Goal: Task Accomplishment & Management: Manage account settings

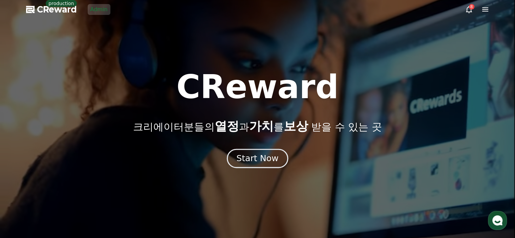
click at [263, 161] on div "Start Now" at bounding box center [257, 159] width 42 height 12
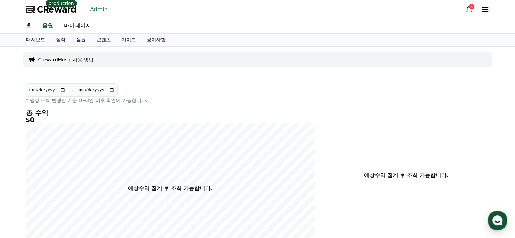
click at [81, 37] on link "음원" at bounding box center [81, 40] width 20 height 13
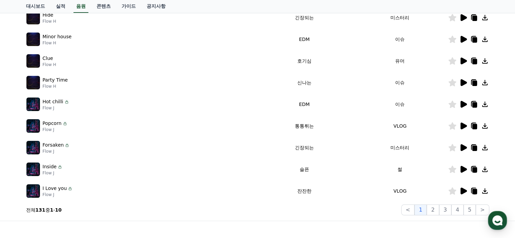
scroll to position [169, 0]
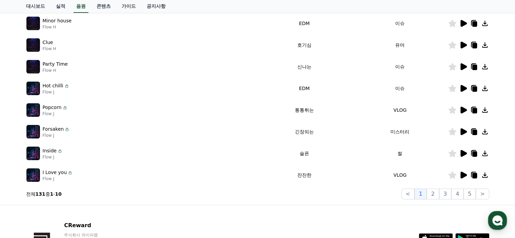
click at [463, 87] on icon at bounding box center [463, 88] width 6 height 7
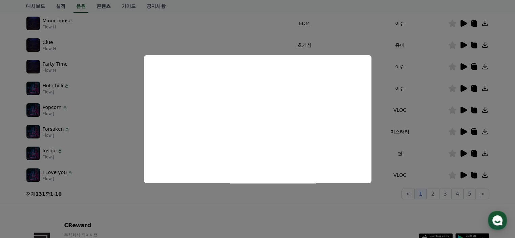
click at [282, 28] on button "close modal" at bounding box center [257, 119] width 515 height 238
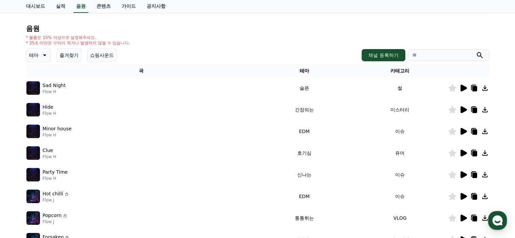
scroll to position [34, 0]
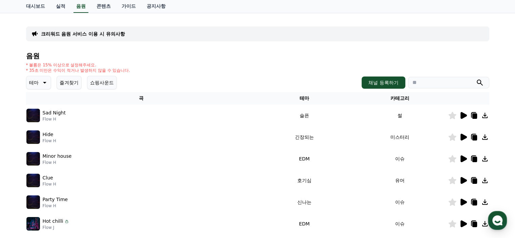
click at [175, 24] on div "크리워드 음원 서비스 이용 시 유의사항 음원 * 볼륨은 15% 이상으로 설정해주세요. * 35초 미만은 수익이 적거나 발생하지 않을 수 있습니…" at bounding box center [257, 176] width 463 height 316
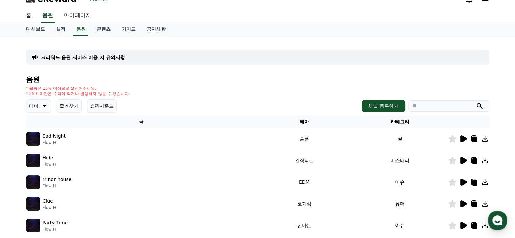
scroll to position [0, 0]
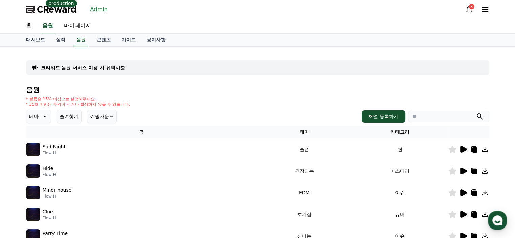
click at [101, 9] on link "Admin" at bounding box center [99, 9] width 23 height 11
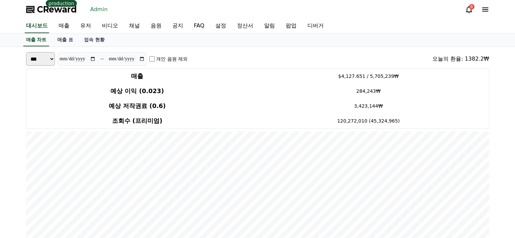
click at [96, 7] on link "Admin" at bounding box center [99, 9] width 23 height 11
click at [83, 27] on link "유저" at bounding box center [86, 26] width 22 height 14
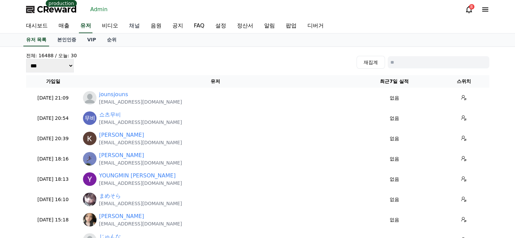
click at [129, 27] on link "채널" at bounding box center [135, 26] width 22 height 14
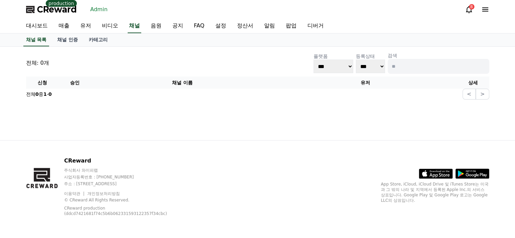
click at [421, 67] on input at bounding box center [438, 66] width 102 height 15
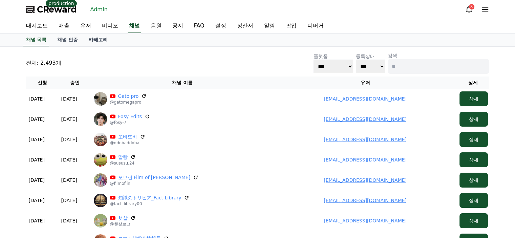
type input "*"
type input "****"
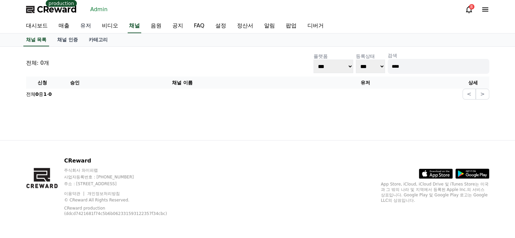
click at [90, 27] on link "유저" at bounding box center [86, 26] width 22 height 14
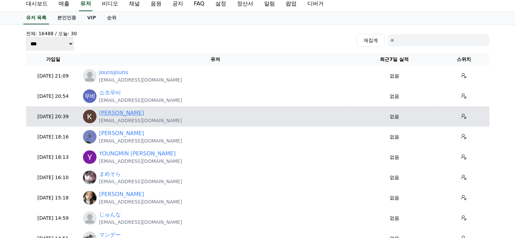
scroll to position [34, 0]
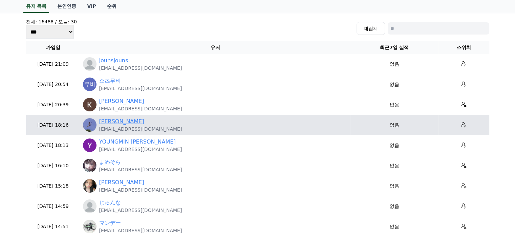
click at [124, 123] on link "Dante Higinbotham" at bounding box center [121, 121] width 45 height 8
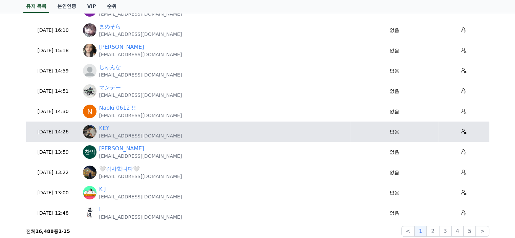
scroll to position [203, 0]
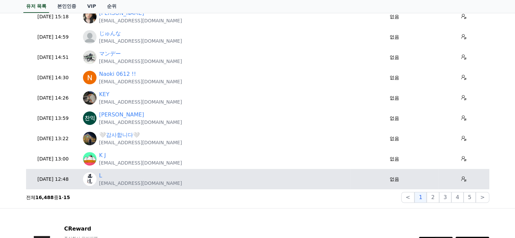
click at [98, 175] on div "L ireoni2021@gmail.com" at bounding box center [215, 179] width 265 height 15
click at [100, 175] on link "L" at bounding box center [100, 176] width 3 height 8
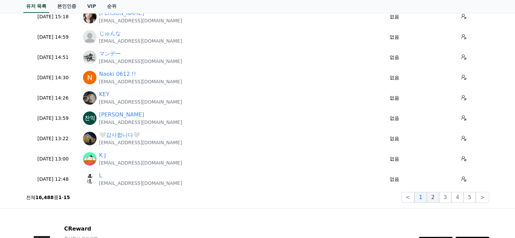
click at [435, 196] on button "2" at bounding box center [432, 197] width 12 height 11
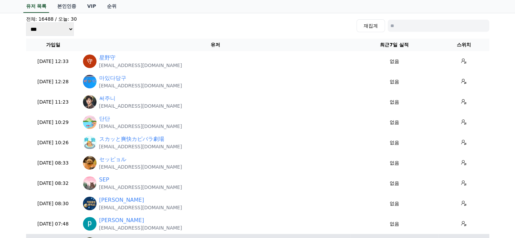
scroll to position [0, 0]
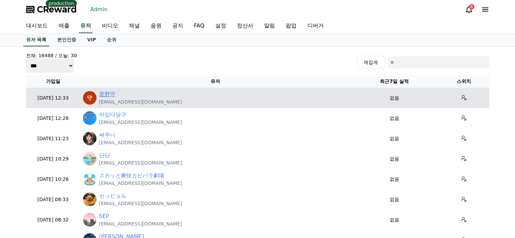
click at [114, 94] on link "星野守" at bounding box center [107, 94] width 16 height 8
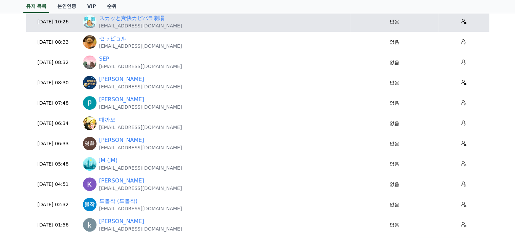
scroll to position [169, 0]
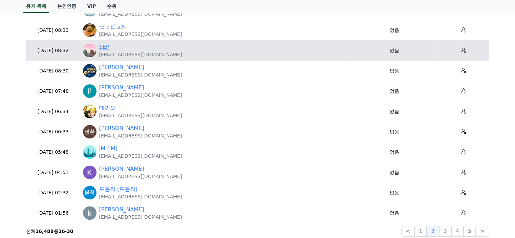
click at [107, 45] on link "SEP" at bounding box center [104, 47] width 10 height 8
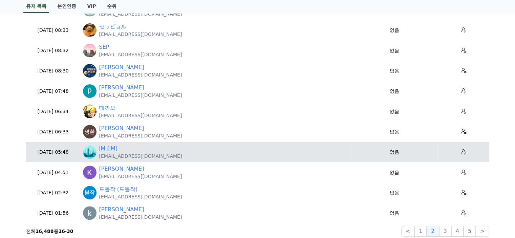
click at [113, 150] on link "JM (JM)" at bounding box center [108, 148] width 19 height 8
click at [102, 150] on link "JM (JM)" at bounding box center [108, 148] width 19 height 8
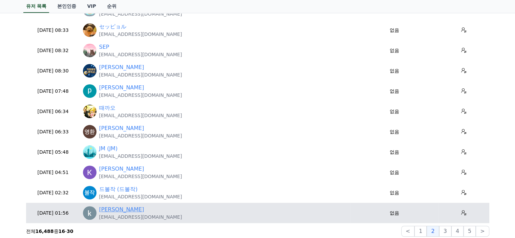
click at [129, 210] on link "kardon harman" at bounding box center [121, 209] width 45 height 8
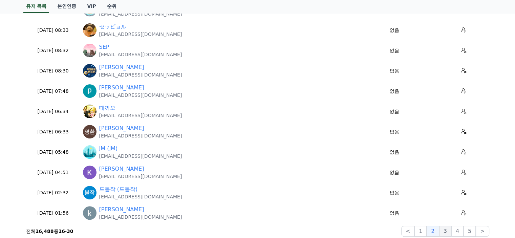
click at [445, 231] on button "3" at bounding box center [445, 231] width 12 height 11
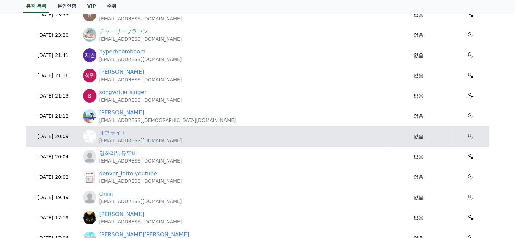
scroll to position [68, 0]
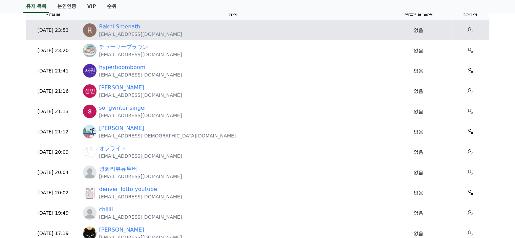
click at [125, 25] on link "Rakhi Sreenath" at bounding box center [119, 27] width 41 height 8
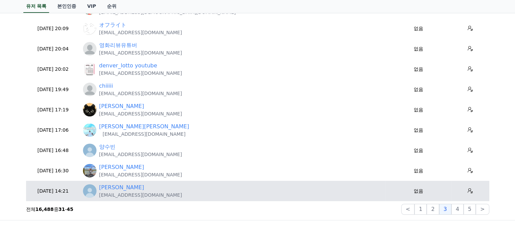
scroll to position [203, 0]
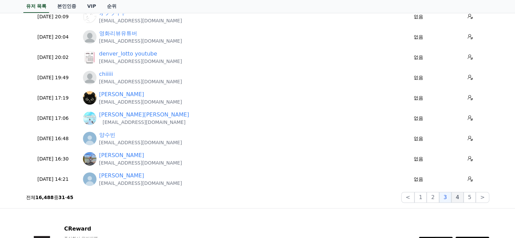
click at [462, 200] on button "4" at bounding box center [457, 197] width 12 height 11
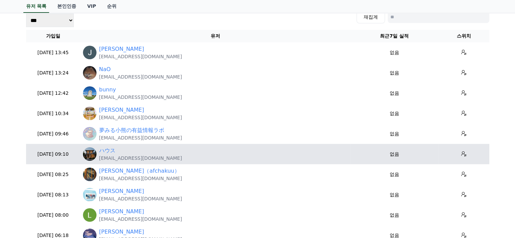
scroll to position [34, 0]
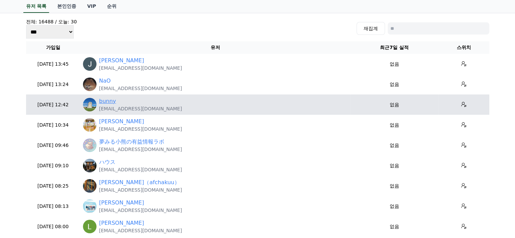
click at [108, 99] on link "bunny" at bounding box center [107, 101] width 17 height 8
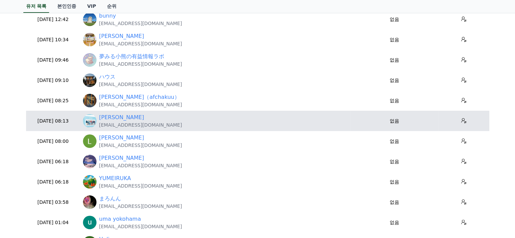
scroll to position [135, 0]
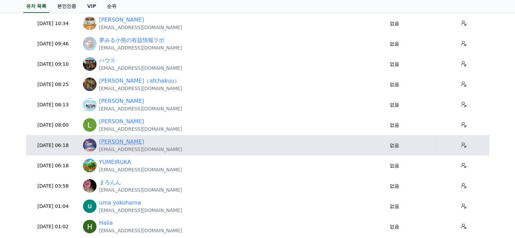
click at [128, 141] on link "Duane Seigler" at bounding box center [121, 142] width 45 height 8
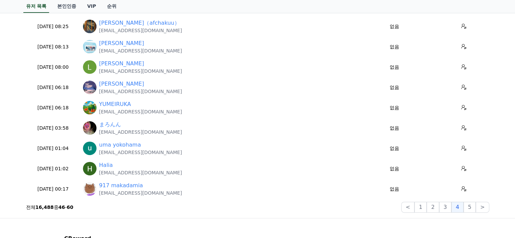
scroll to position [203, 0]
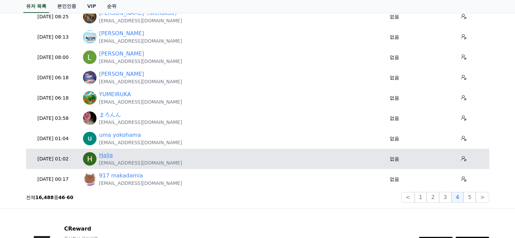
click at [104, 157] on link "Halia" at bounding box center [106, 155] width 14 height 8
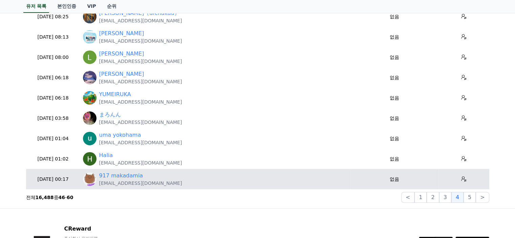
click at [126, 181] on p "makadamia917@gmail.com" at bounding box center [140, 183] width 83 height 7
click at [128, 176] on link "917 makadamia" at bounding box center [121, 176] width 44 height 8
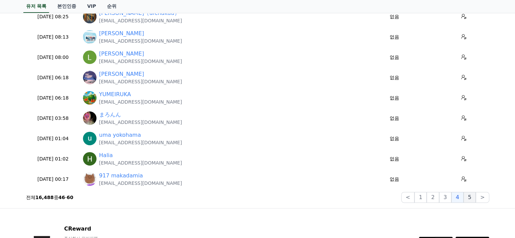
click at [471, 196] on button "5" at bounding box center [469, 197] width 12 height 11
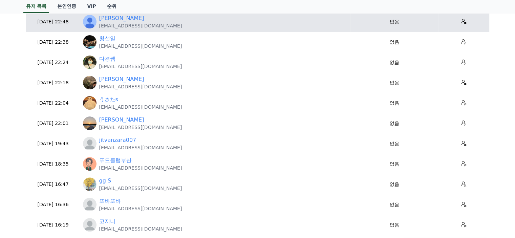
scroll to position [169, 0]
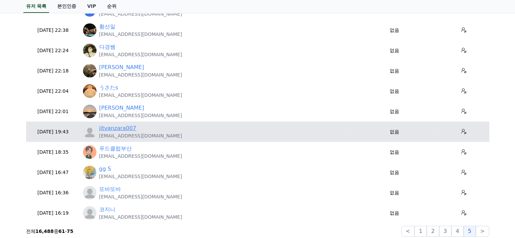
click at [125, 128] on link "jitvanzara007" at bounding box center [117, 128] width 37 height 8
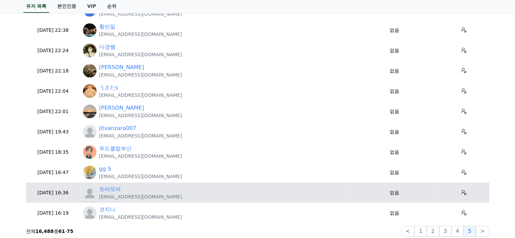
scroll to position [203, 0]
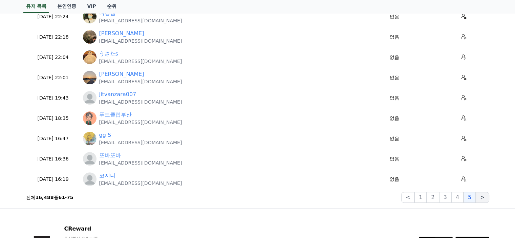
click at [481, 198] on button ">" at bounding box center [481, 197] width 13 height 11
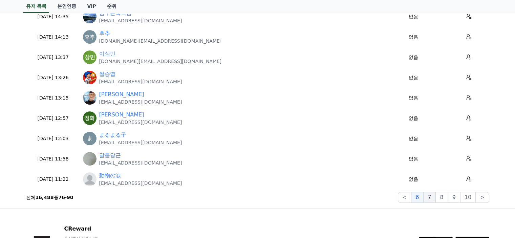
click at [433, 197] on button "7" at bounding box center [429, 197] width 12 height 11
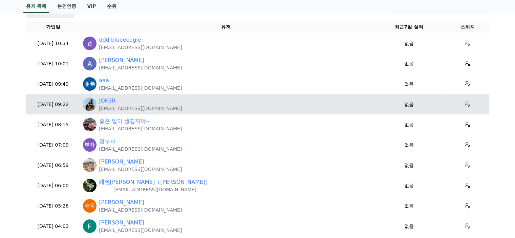
scroll to position [34, 0]
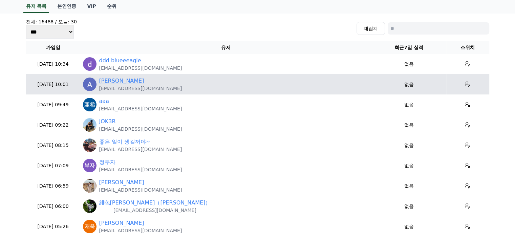
click at [129, 82] on link "Alex Mclaughlin" at bounding box center [121, 81] width 45 height 8
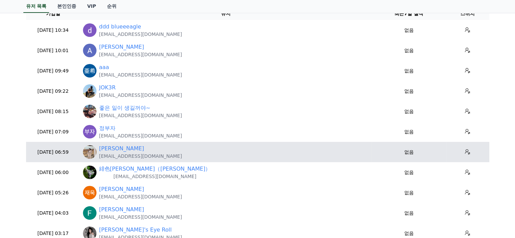
scroll to position [0, 0]
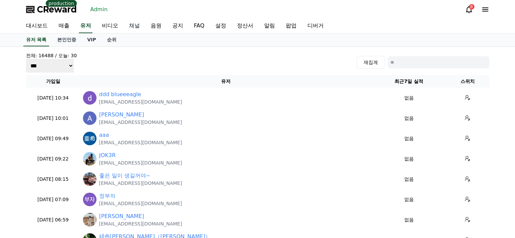
click at [132, 24] on link "채널" at bounding box center [135, 26] width 22 height 14
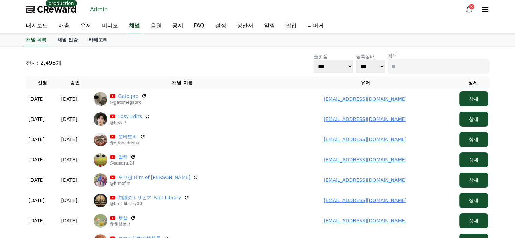
click at [73, 42] on link "채널 인증" at bounding box center [67, 40] width 31 height 13
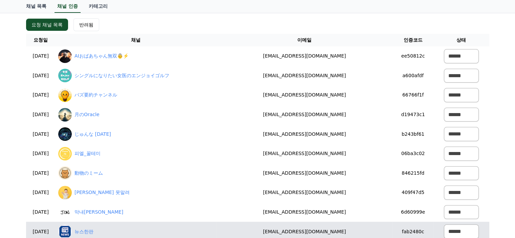
scroll to position [34, 0]
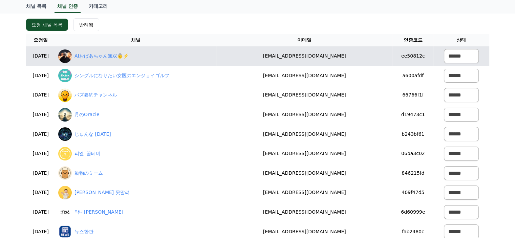
click at [105, 60] on div "AIおばあちゃん無双👵⚡️" at bounding box center [135, 56] width 155 height 14
click at [108, 53] on link "AIおばあちゃん無双👵⚡️" at bounding box center [101, 55] width 54 height 7
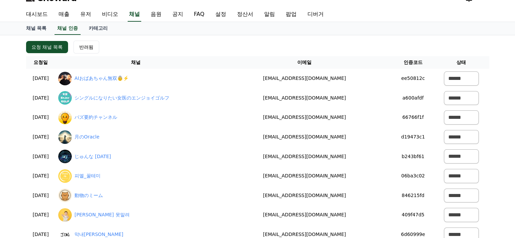
scroll to position [0, 0]
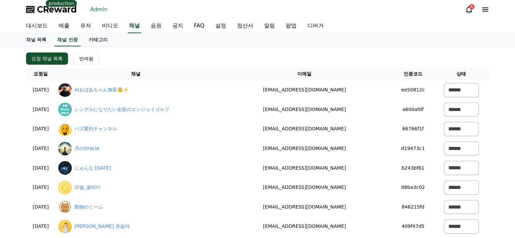
click at [159, 28] on link "음원" at bounding box center [156, 26] width 22 height 14
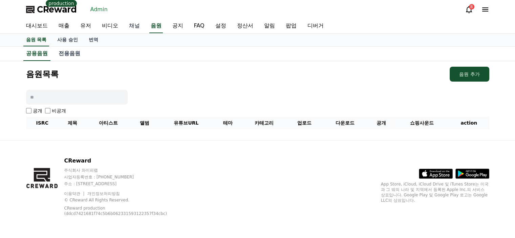
click at [134, 24] on link "채널" at bounding box center [135, 26] width 22 height 14
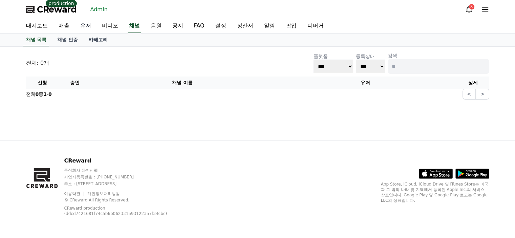
click at [92, 25] on link "유저" at bounding box center [86, 26] width 22 height 14
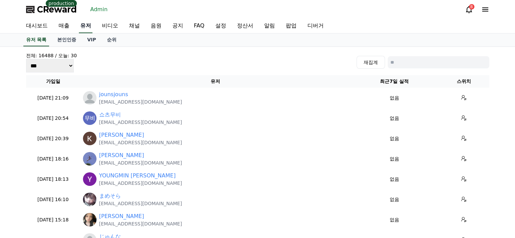
click at [88, 29] on link "유저" at bounding box center [86, 26] width 14 height 14
click at [128, 21] on link "채널" at bounding box center [135, 26] width 22 height 14
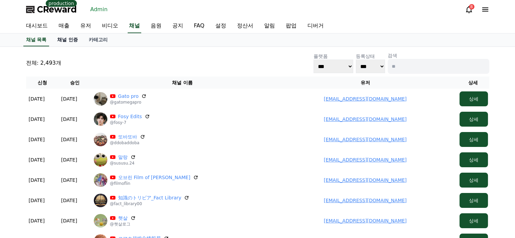
click at [69, 37] on link "채널 인증" at bounding box center [67, 40] width 31 height 13
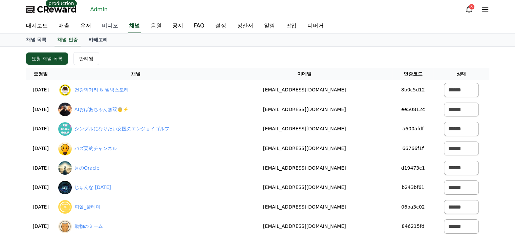
click at [112, 27] on link "비디오" at bounding box center [109, 26] width 27 height 14
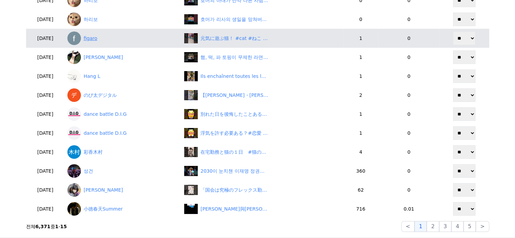
scroll to position [169, 0]
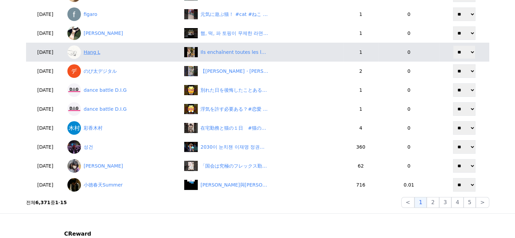
click at [109, 52] on link "Hang L" at bounding box center [122, 52] width 111 height 14
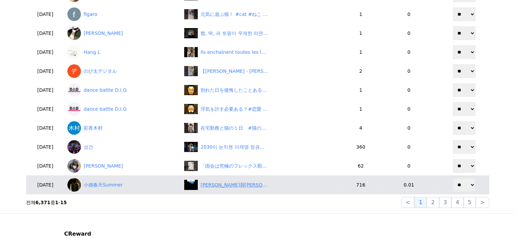
click at [233, 182] on div "櫻花妹與壽司郎" at bounding box center [234, 184] width 68 height 7
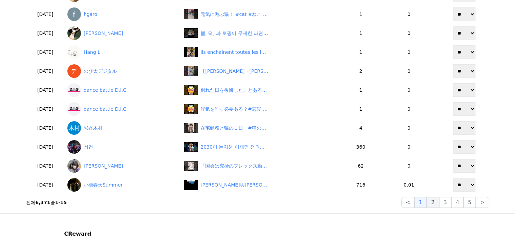
click at [432, 204] on button "2" at bounding box center [432, 202] width 12 height 11
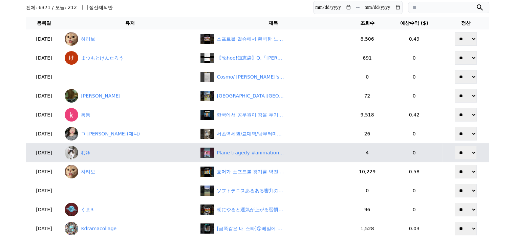
scroll to position [34, 0]
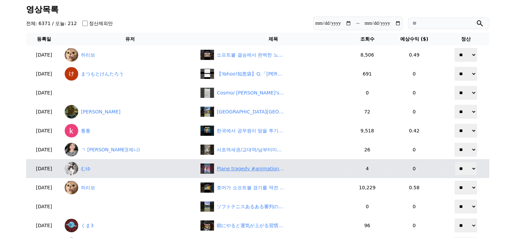
click at [242, 169] on div "Plane tragedy #animation #funny #shorts" at bounding box center [251, 168] width 68 height 7
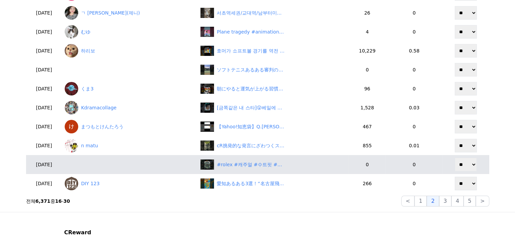
scroll to position [203, 0]
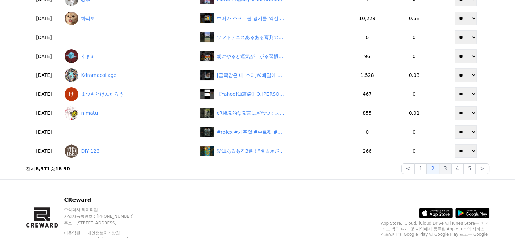
click at [448, 166] on button "3" at bounding box center [445, 168] width 12 height 11
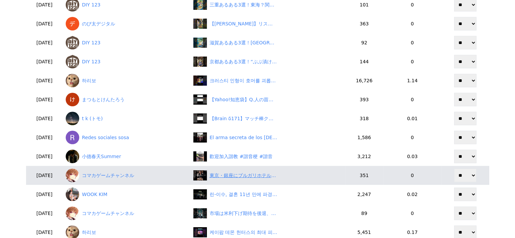
scroll to position [68, 0]
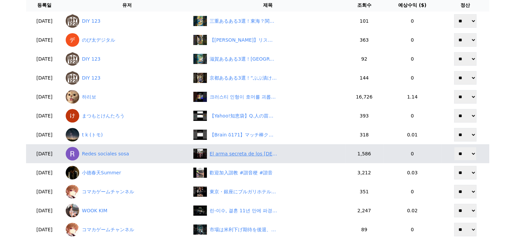
click at [232, 158] on div "El arma secreta de los mexicanos 😜" at bounding box center [267, 154] width 149 height 10
click at [130, 148] on link "Redes sociales sosa" at bounding box center [127, 154] width 122 height 14
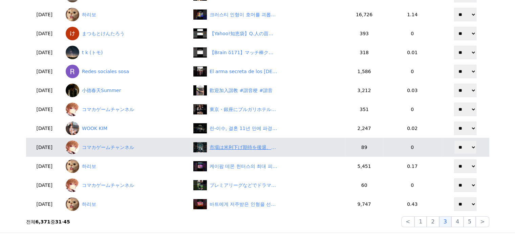
scroll to position [169, 0]
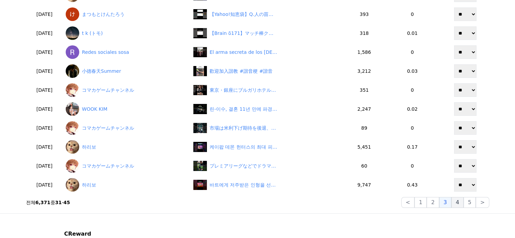
click at [453, 203] on button "4" at bounding box center [457, 202] width 12 height 11
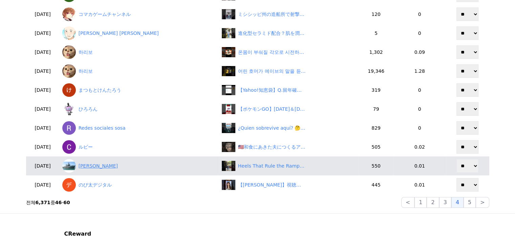
click at [108, 165] on link "[PERSON_NAME]" at bounding box center [139, 166] width 154 height 14
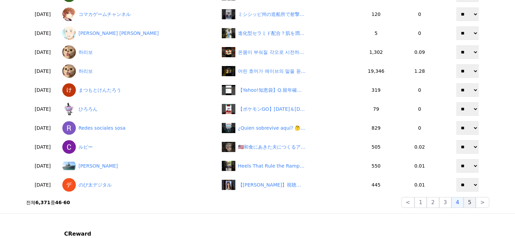
click at [470, 202] on button "5" at bounding box center [469, 202] width 12 height 11
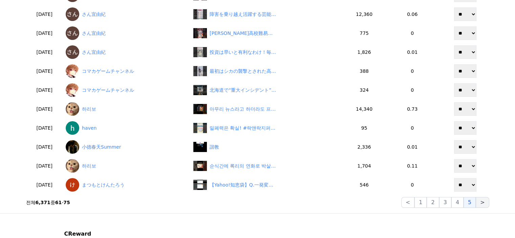
click at [481, 202] on button ">" at bounding box center [481, 202] width 13 height 11
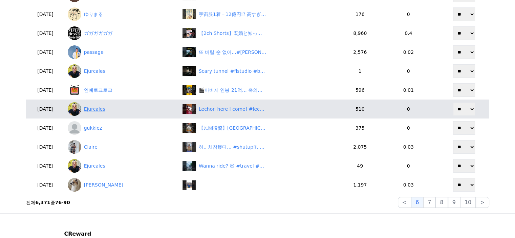
click at [107, 108] on link "Ejurcales" at bounding box center [122, 109] width 109 height 14
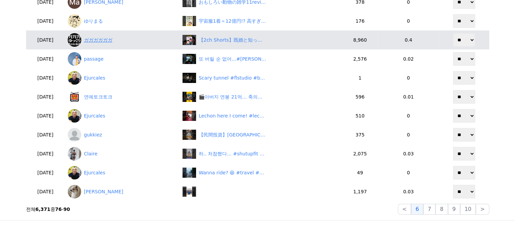
scroll to position [203, 0]
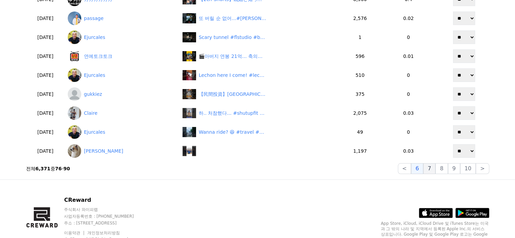
click at [435, 170] on button "7" at bounding box center [429, 168] width 12 height 11
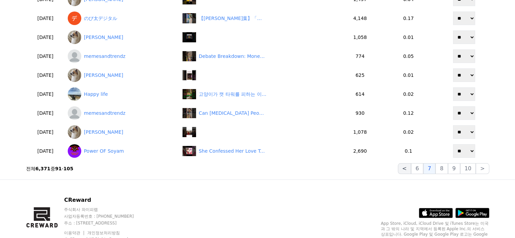
click at [410, 169] on button "<" at bounding box center [404, 168] width 13 height 11
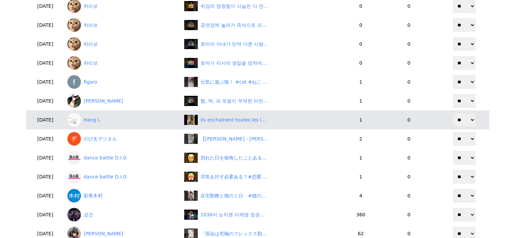
scroll to position [169, 0]
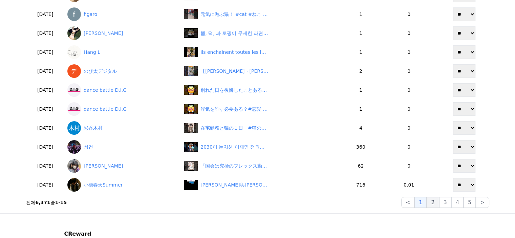
click at [436, 201] on button "2" at bounding box center [432, 202] width 12 height 11
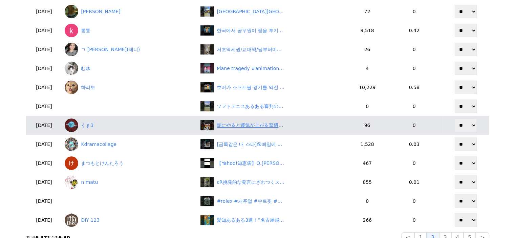
scroll to position [135, 0]
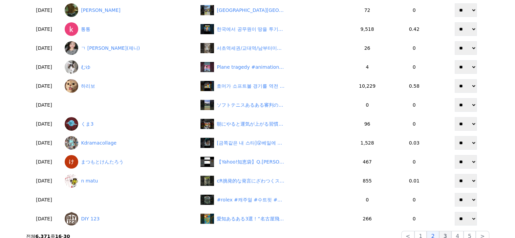
click at [445, 235] on button "3" at bounding box center [445, 236] width 12 height 11
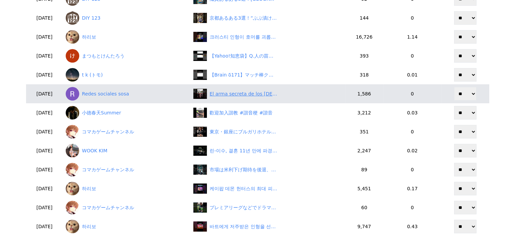
scroll to position [169, 0]
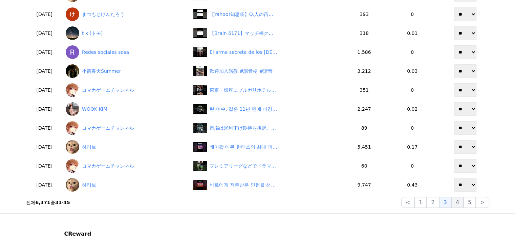
click at [458, 204] on button "4" at bounding box center [457, 202] width 12 height 11
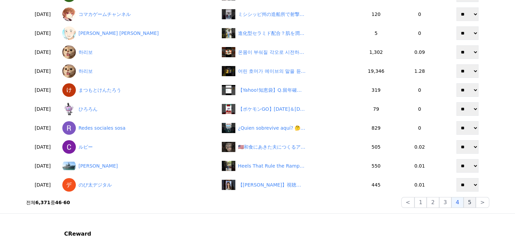
click at [467, 202] on button "5" at bounding box center [469, 202] width 12 height 11
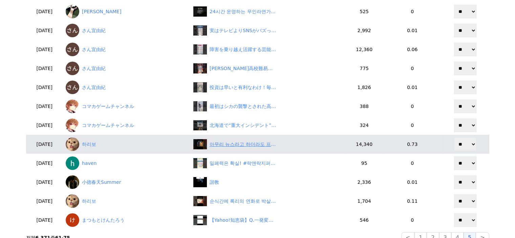
scroll to position [203, 0]
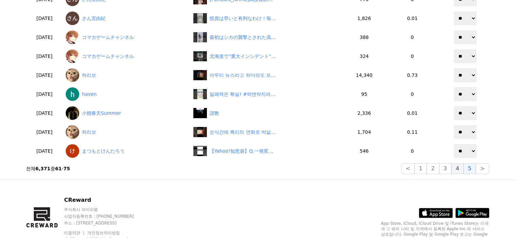
click at [456, 170] on button "4" at bounding box center [457, 168] width 12 height 11
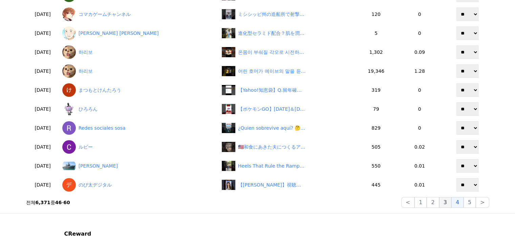
click at [449, 200] on button "3" at bounding box center [445, 202] width 12 height 11
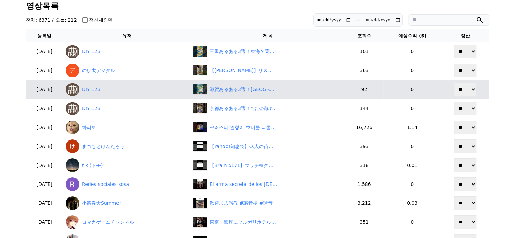
scroll to position [34, 0]
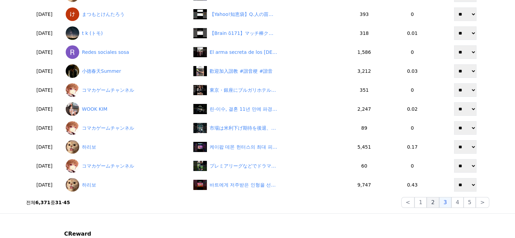
click at [437, 202] on button "2" at bounding box center [432, 202] width 12 height 11
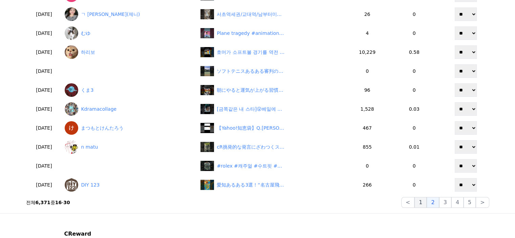
click at [424, 205] on button "1" at bounding box center [420, 202] width 12 height 11
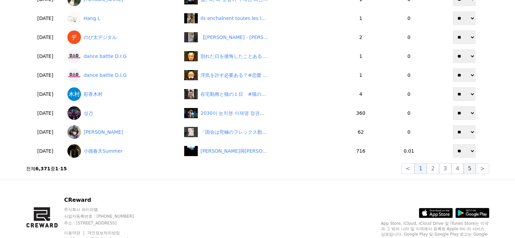
click at [471, 174] on button "5" at bounding box center [469, 168] width 12 height 11
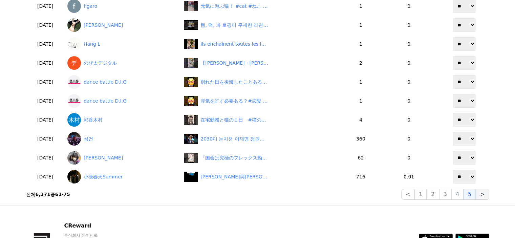
click at [483, 189] on button ">" at bounding box center [481, 194] width 13 height 11
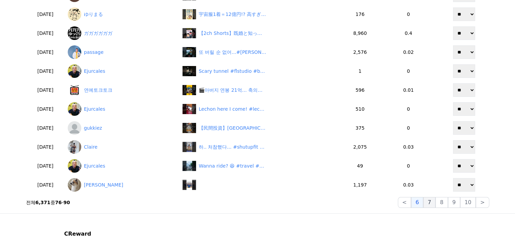
click at [435, 205] on button "7" at bounding box center [429, 202] width 12 height 11
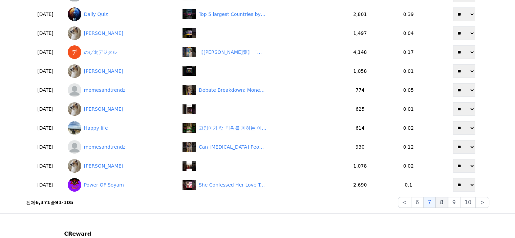
click at [445, 204] on button "8" at bounding box center [441, 202] width 12 height 11
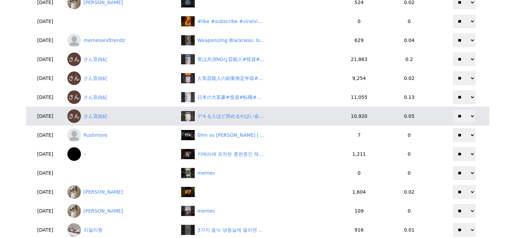
scroll to position [135, 0]
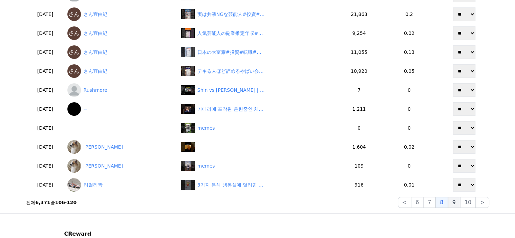
click at [453, 203] on button "9" at bounding box center [454, 202] width 12 height 11
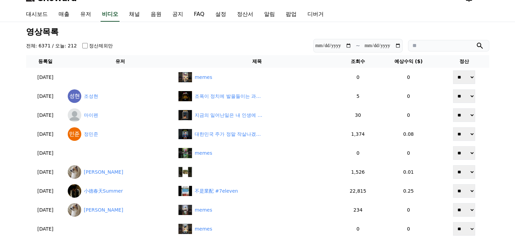
scroll to position [0, 0]
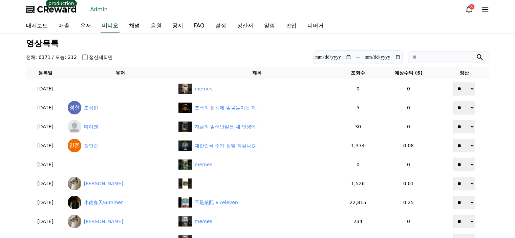
click at [68, 27] on link "매출" at bounding box center [64, 26] width 22 height 14
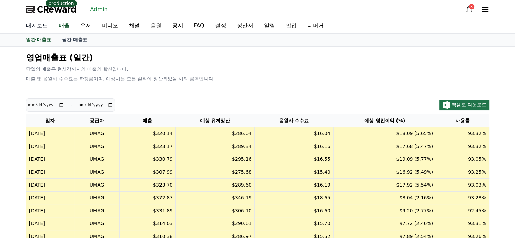
click at [29, 27] on link "대시보드" at bounding box center [37, 26] width 32 height 14
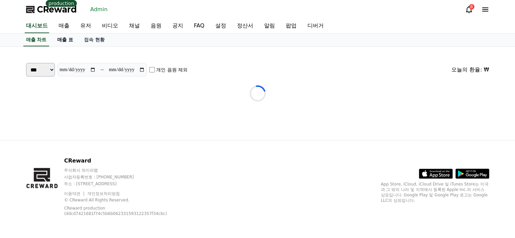
click at [69, 39] on link "매출 표" at bounding box center [65, 40] width 27 height 13
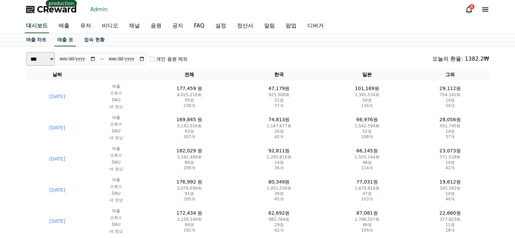
click at [209, 55] on div "**********" at bounding box center [257, 59] width 463 height 14
click at [29, 38] on link "매출 차트" at bounding box center [36, 40] width 31 height 13
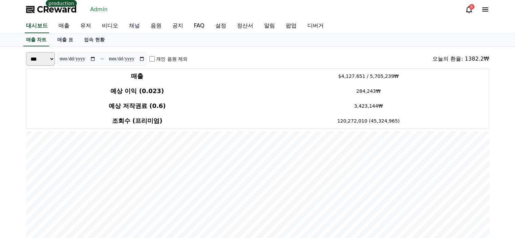
click at [138, 26] on link "채널" at bounding box center [135, 26] width 22 height 14
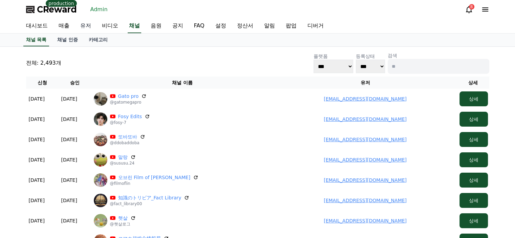
click at [89, 29] on link "유저" at bounding box center [86, 26] width 22 height 14
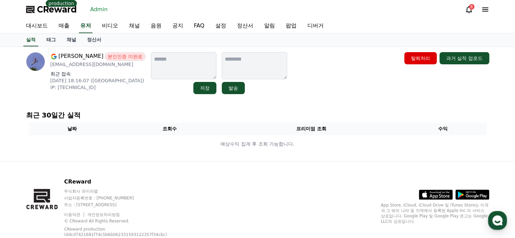
click at [87, 66] on p "[EMAIL_ADDRESS][DOMAIN_NAME]" at bounding box center [97, 64] width 95 height 7
click at [87, 66] on p "dantehiginbotham1@gmail.com" at bounding box center [97, 64] width 95 height 7
copy div "dantehiginbotham1@gmail.com"
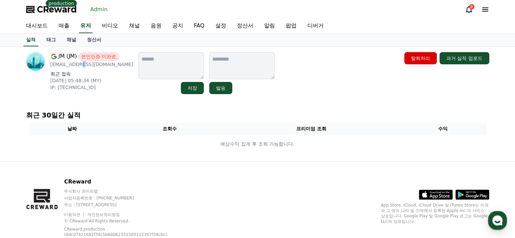
click at [75, 65] on p "ljblove0412@gmail.com" at bounding box center [91, 64] width 83 height 7
copy div "ljblove0412@gmail.com"
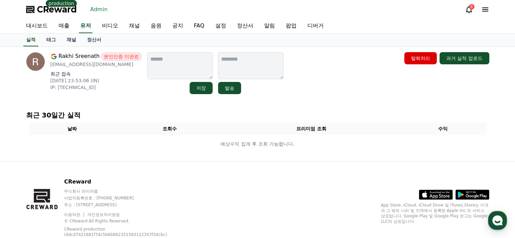
click at [94, 66] on p "rakhisreenath143@gmail.com" at bounding box center [95, 64] width 91 height 7
copy div "rakhisreenath143@gmail.com"
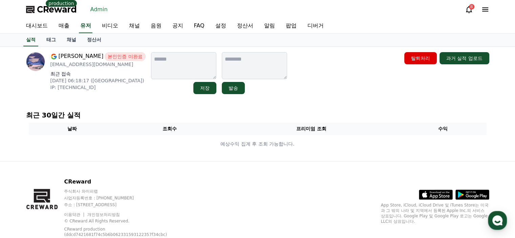
click at [85, 62] on p "dseigler35@gmail.com" at bounding box center [97, 64] width 95 height 7
copy div "dseigler35@gmail.com"
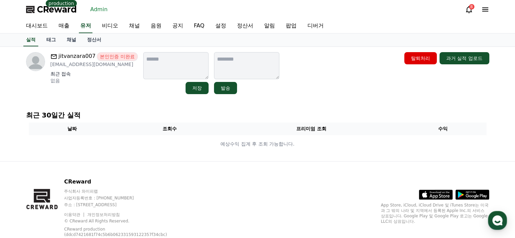
click at [93, 63] on p "[EMAIL_ADDRESS][DOMAIN_NAME]" at bounding box center [93, 64] width 87 height 7
copy div "[EMAIL_ADDRESS][DOMAIN_NAME]"
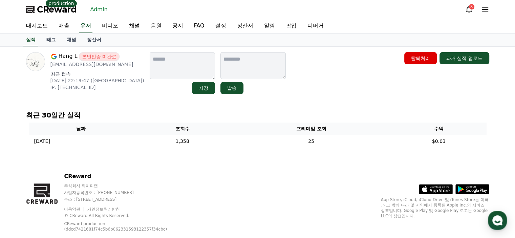
click at [95, 64] on p "[EMAIL_ADDRESS][DOMAIN_NAME]" at bounding box center [97, 64] width 94 height 7
copy div "[EMAIL_ADDRESS][DOMAIN_NAME]"
click at [104, 98] on div "Hang L 본인인증 미완료 [EMAIL_ADDRESS][DOMAIN_NAME] 최근 접속 [DATE] 22:19:47 ([GEOGRAPHIC…" at bounding box center [258, 101] width 474 height 109
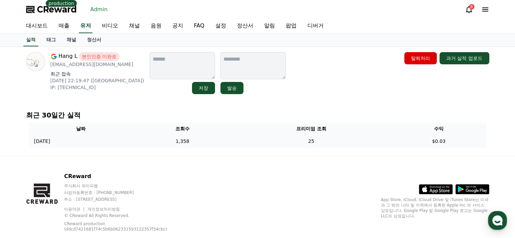
click at [231, 141] on td "1,358" at bounding box center [182, 141] width 98 height 13
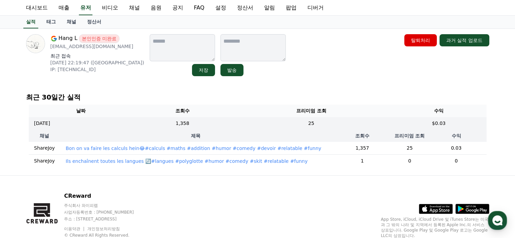
scroll to position [34, 0]
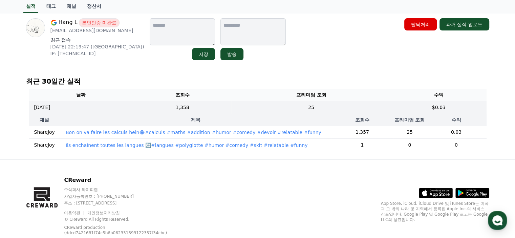
click at [308, 130] on td "Bon on va faire les calculs hein😂#calculs #maths #addition #humor #comedy #devo…" at bounding box center [195, 132] width 271 height 13
click at [275, 129] on p "Bon on va faire les calculs hein😂#calculs #maths #addition #humor #comedy #devo…" at bounding box center [193, 132] width 255 height 7
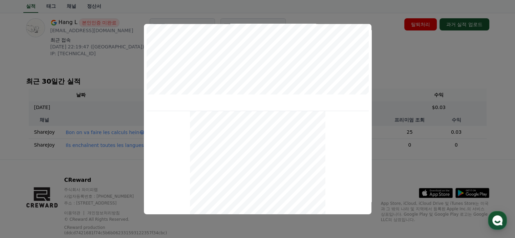
scroll to position [292, 0]
click at [408, 62] on button "close modal" at bounding box center [257, 119] width 515 height 238
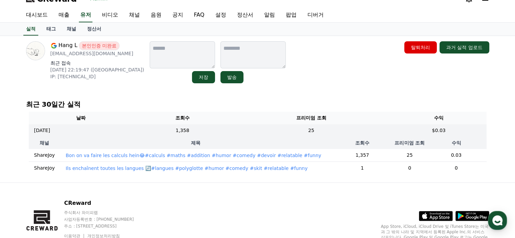
scroll to position [0, 0]
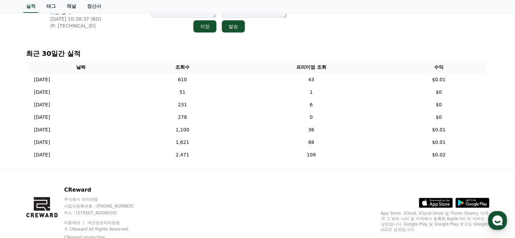
scroll to position [22, 0]
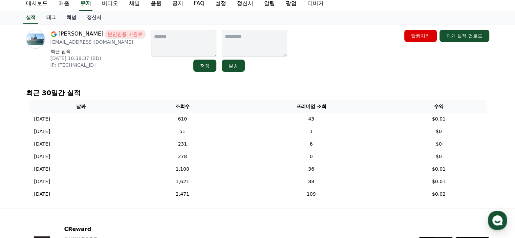
click at [73, 18] on link "채널" at bounding box center [71, 17] width 20 height 13
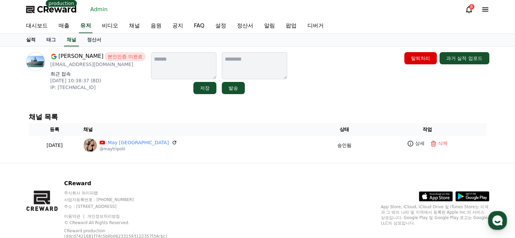
click at [31, 42] on link "실적" at bounding box center [31, 40] width 20 height 13
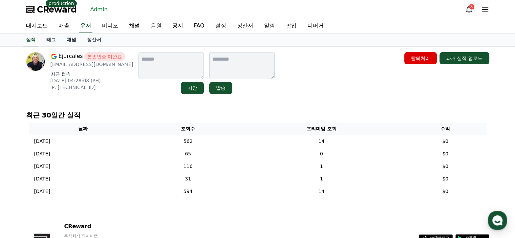
click at [67, 39] on link "채널" at bounding box center [71, 40] width 20 height 13
